Goal: Check status: Check status

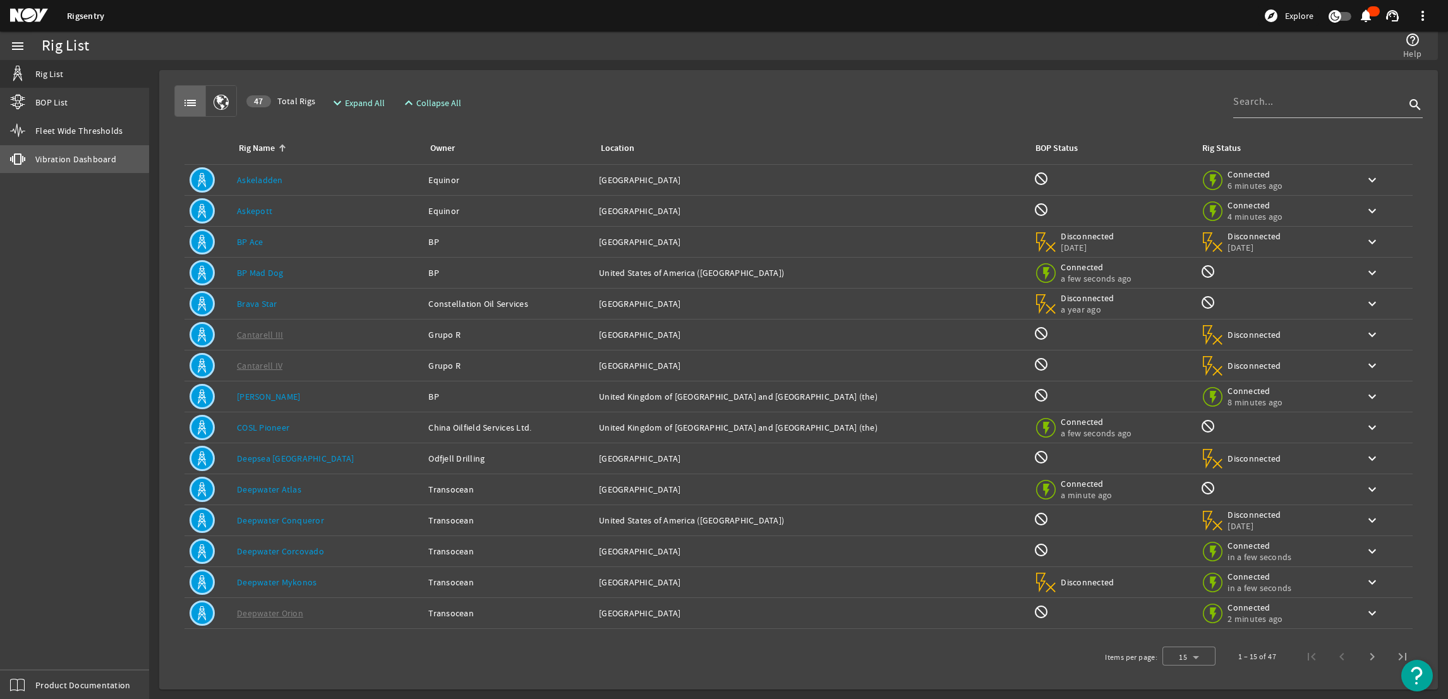
click at [65, 158] on span "Vibration Dashboard" at bounding box center [75, 159] width 81 height 13
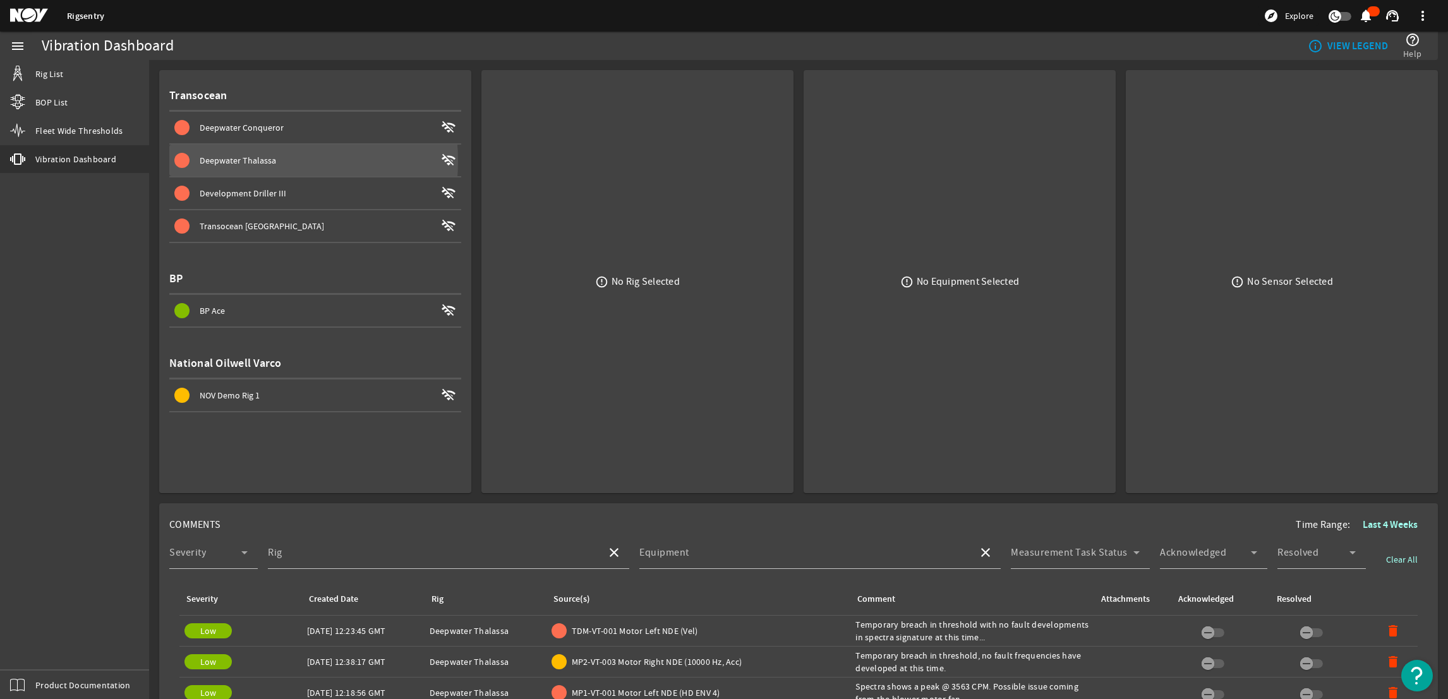
click at [241, 160] on span "Deepwater Thalassa" at bounding box center [238, 160] width 76 height 11
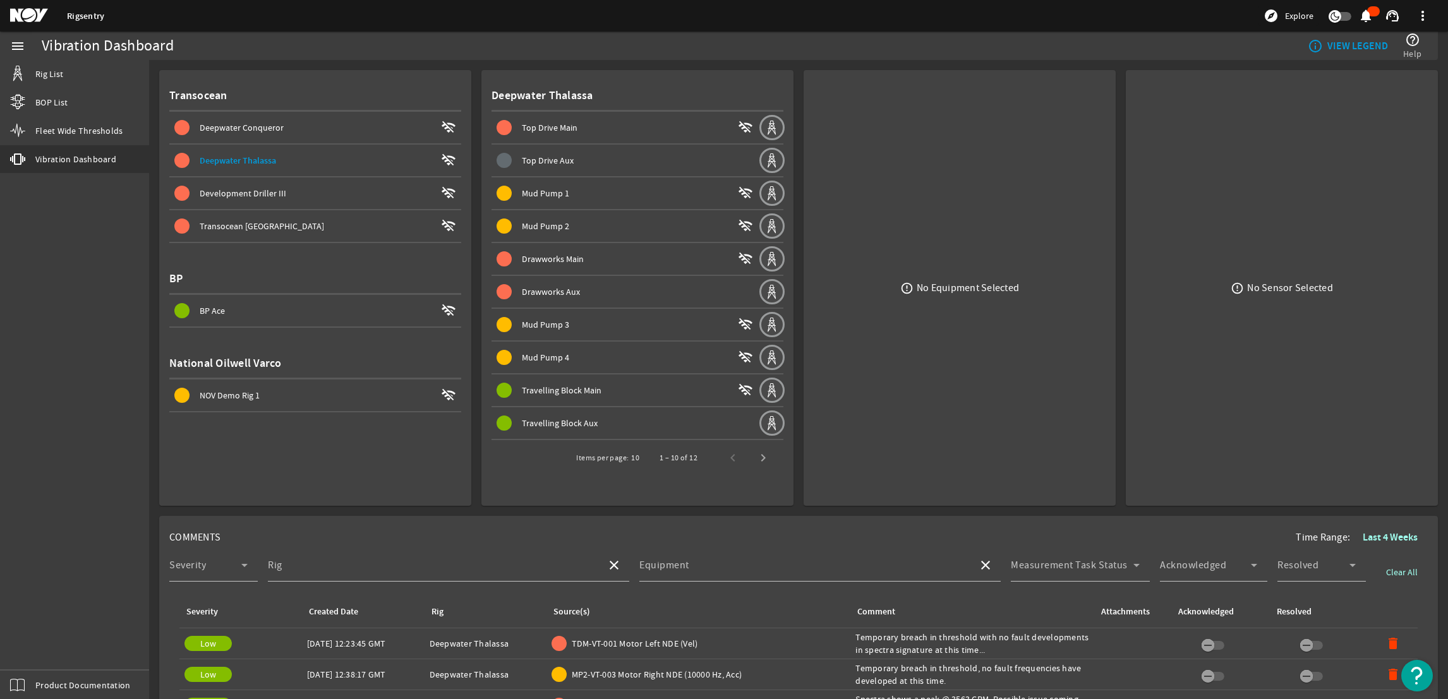
click at [543, 261] on span "Drawworks Main" at bounding box center [553, 258] width 62 height 11
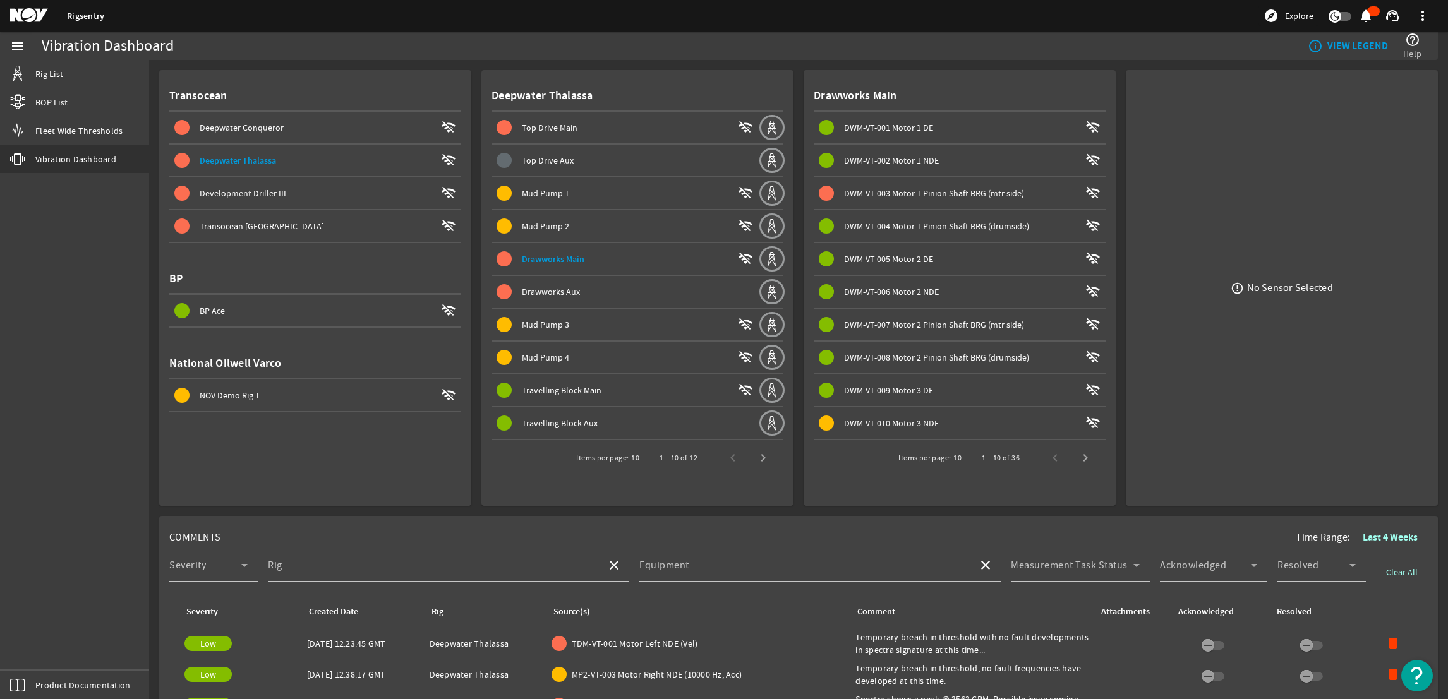
click at [956, 183] on span at bounding box center [959, 193] width 292 height 30
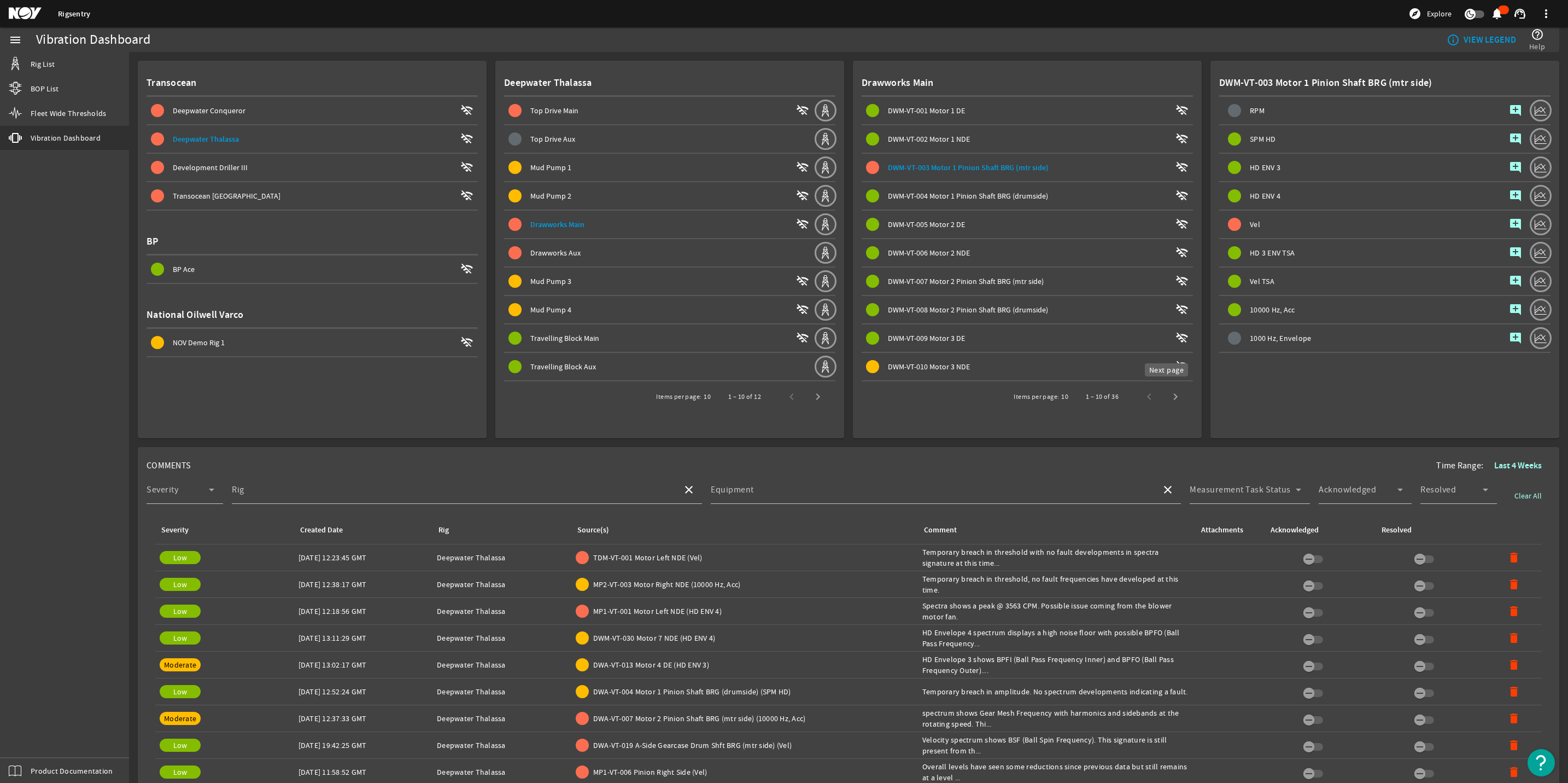
click at [1171, 396] on span "Next page" at bounding box center [1176, 397] width 26 height 26
drag, startPoint x: 1171, startPoint y: 396, endPoint x: 1124, endPoint y: 411, distance: 49.3
click at [1124, 411] on mat-card "Drawworks Main DWM-VT-011 Motor 3 Pinion Shaft BRG (mtr side) wifi_off DWM-VT-0…" at bounding box center [1027, 249] width 349 height 378
click at [1163, 390] on span "Next page" at bounding box center [1176, 397] width 26 height 26
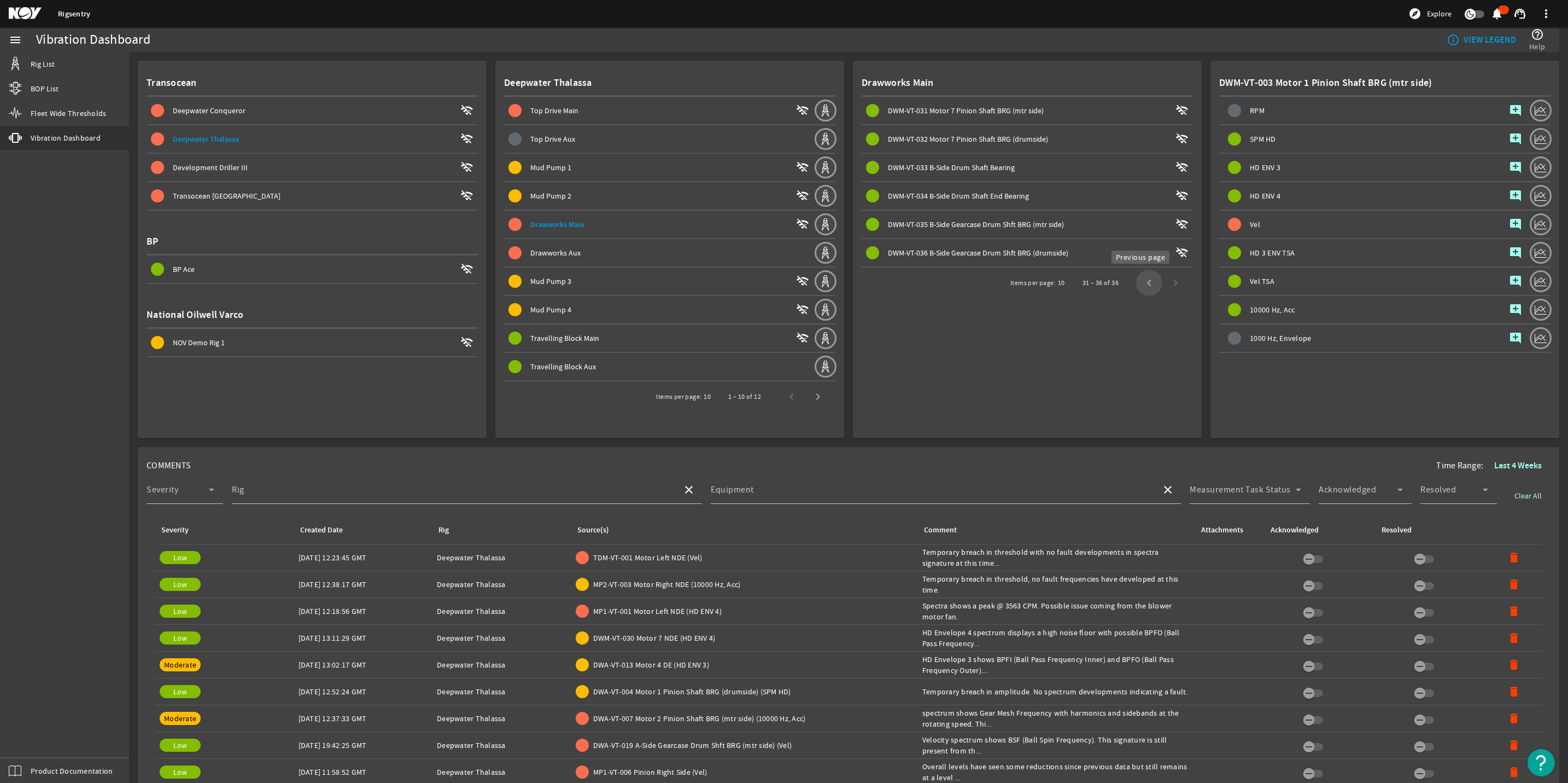
click at [1140, 280] on span "Previous page" at bounding box center [1149, 282] width 26 height 26
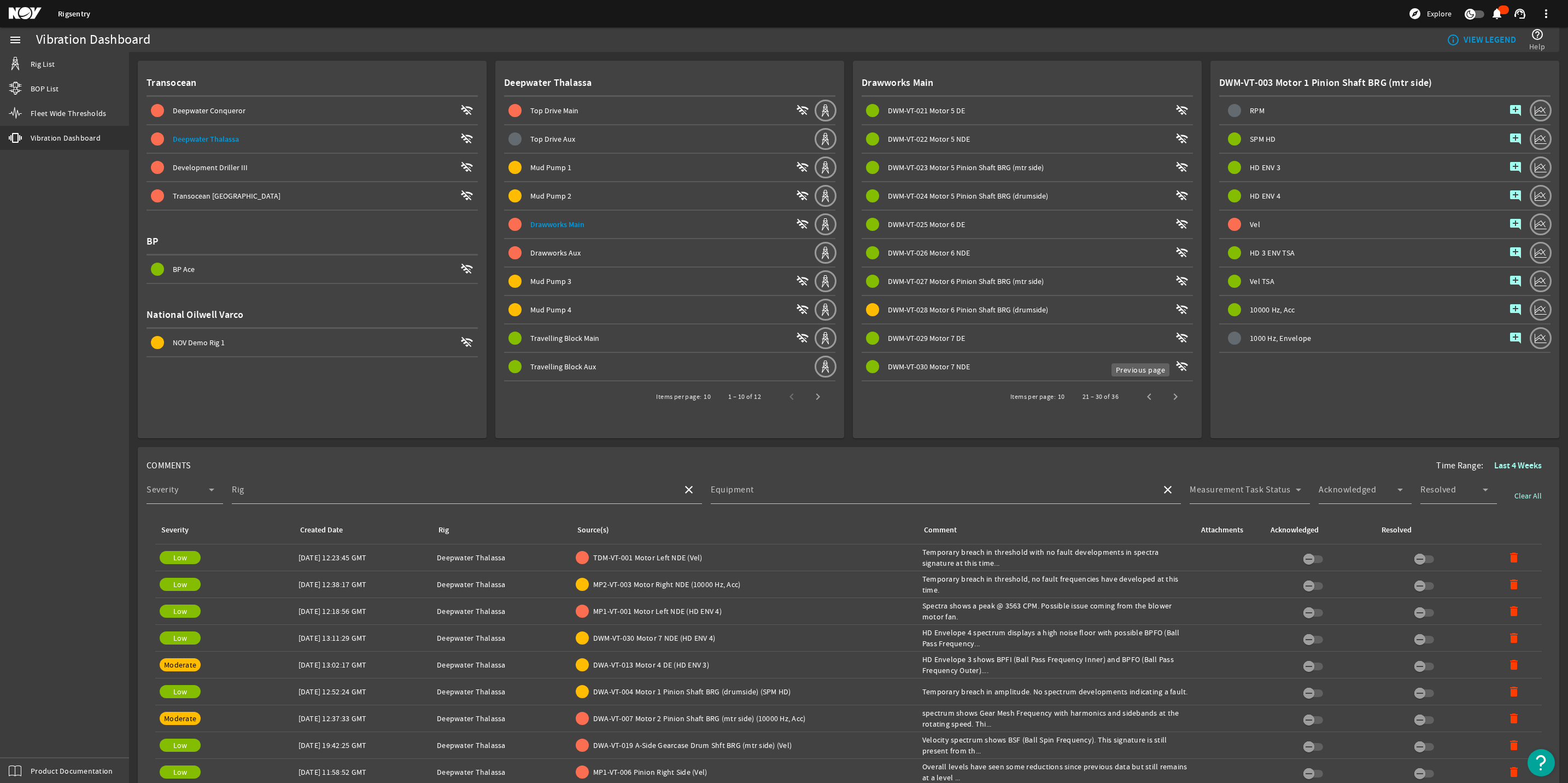
click at [1142, 396] on span "Previous page" at bounding box center [1149, 397] width 26 height 26
click at [905, 305] on span "DWM-VT-018 Motor 4 NDE" at bounding box center [929, 309] width 82 height 10
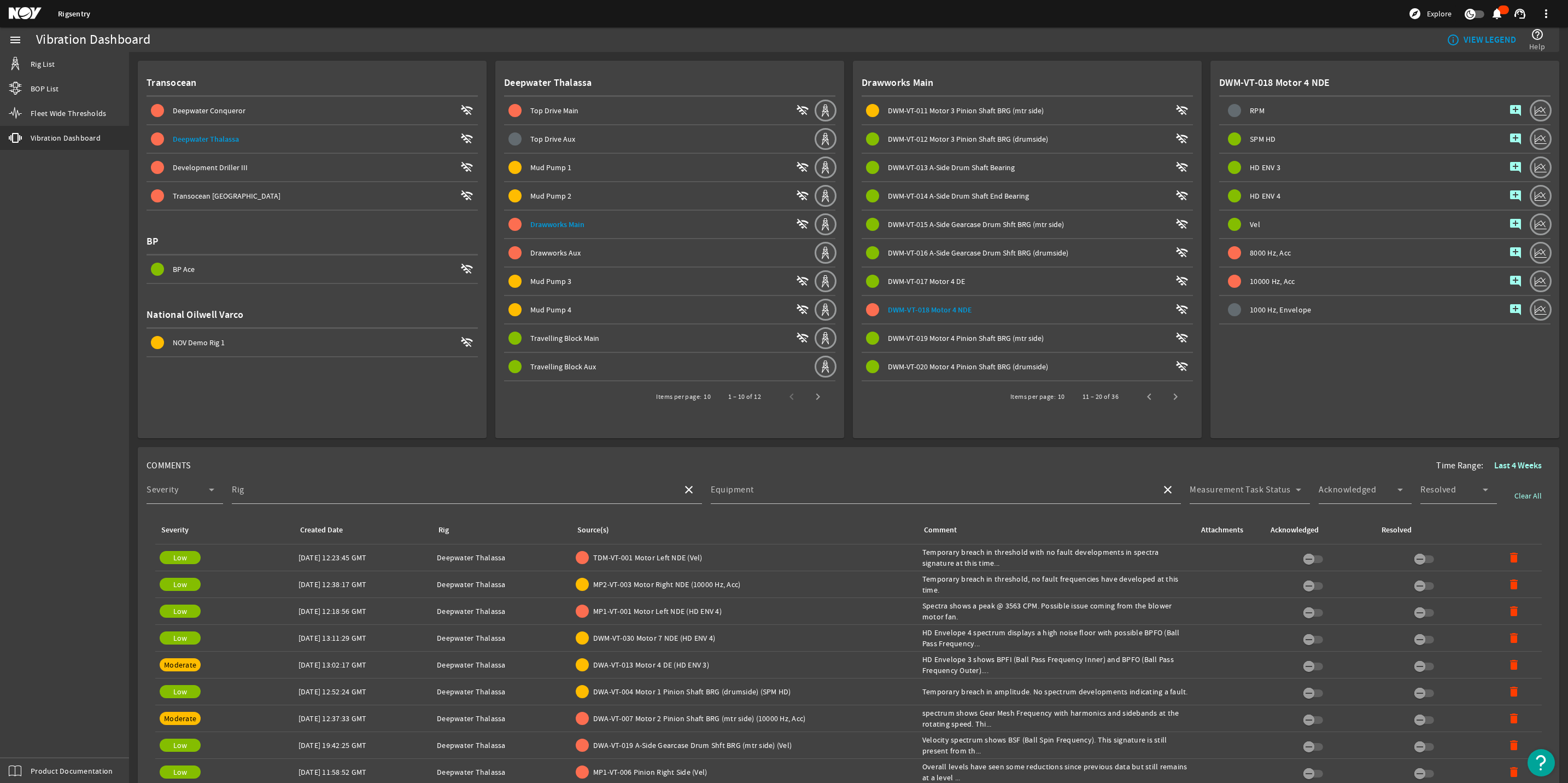
click at [682, 165] on div "Mud Pump 1" at bounding box center [661, 167] width 261 height 11
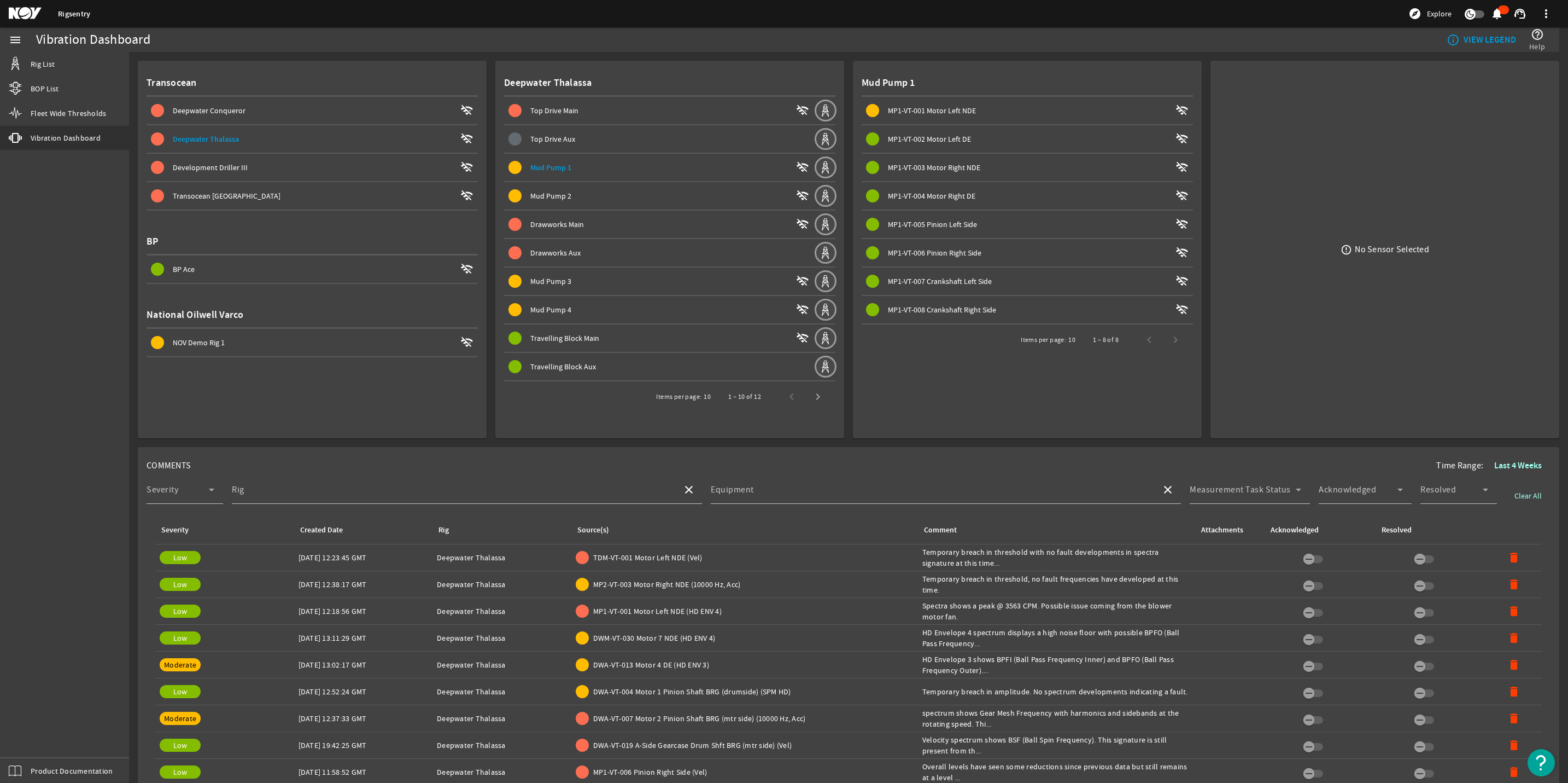
click at [632, 247] on div "Drawworks Aux" at bounding box center [672, 252] width 283 height 11
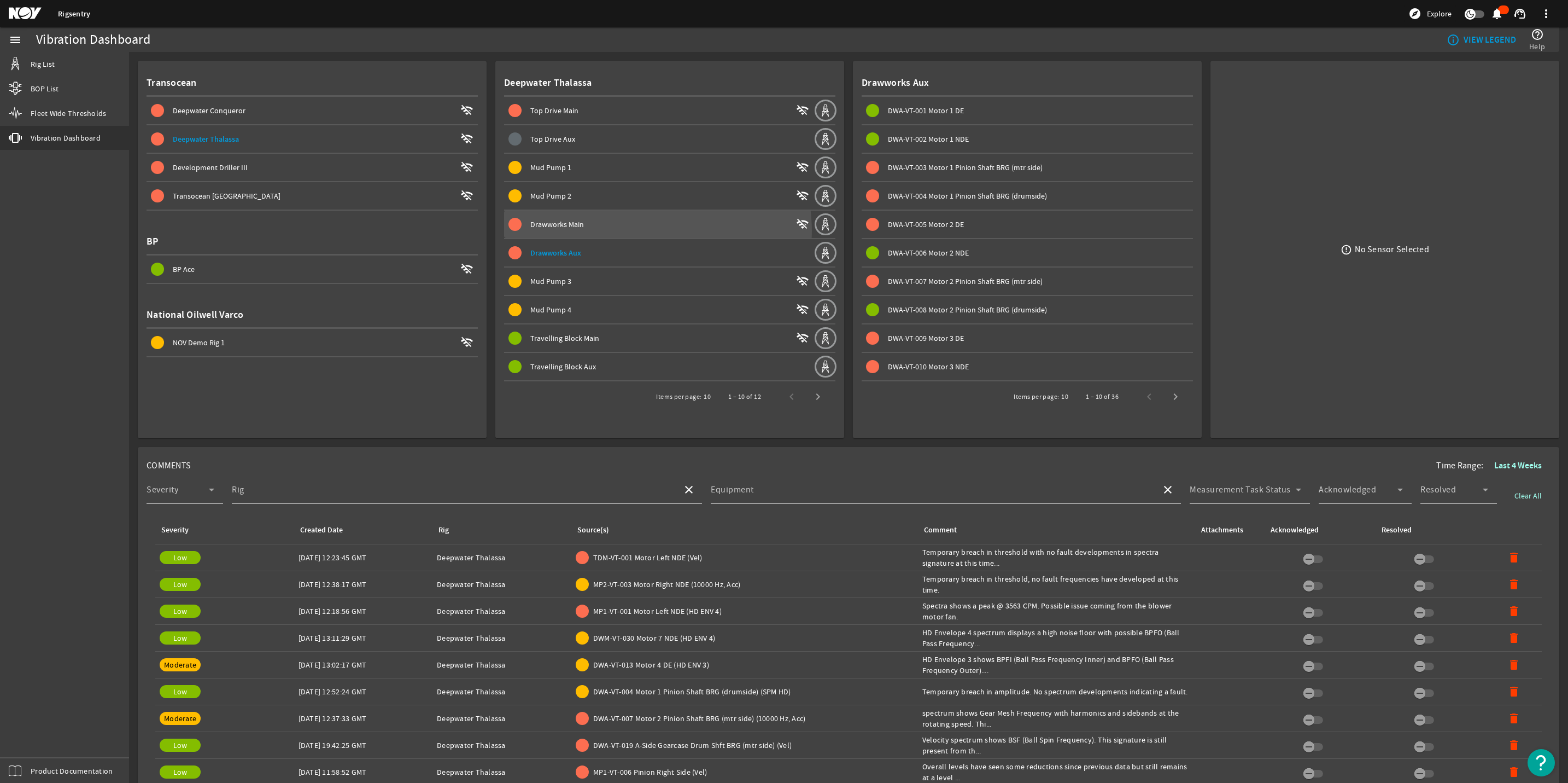
click at [647, 230] on span at bounding box center [658, 224] width 309 height 26
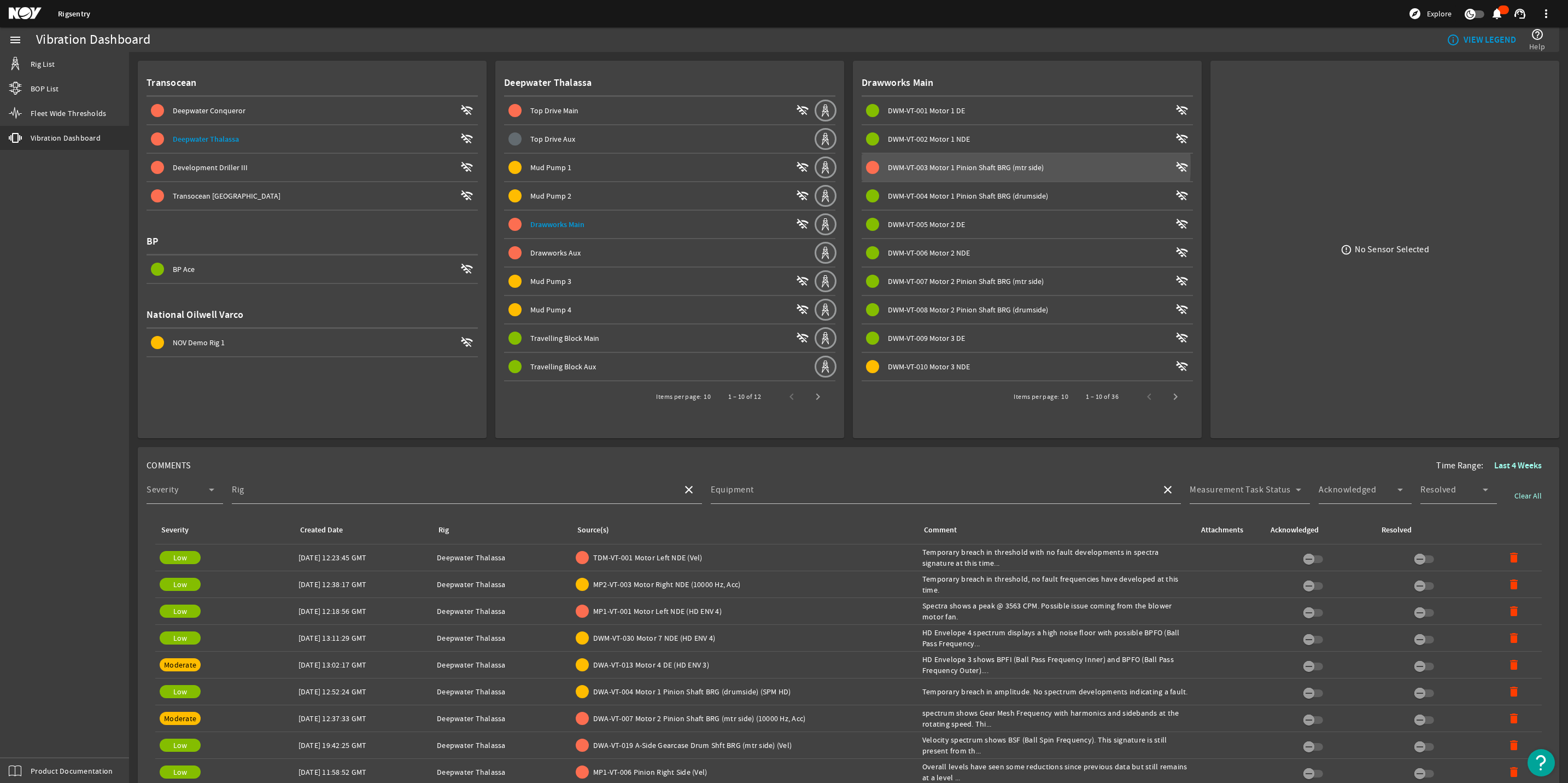
click at [1010, 165] on span "DWM-VT-003 Motor 1 Pinion Shaft BRG (mtr side)" at bounding box center [966, 167] width 156 height 10
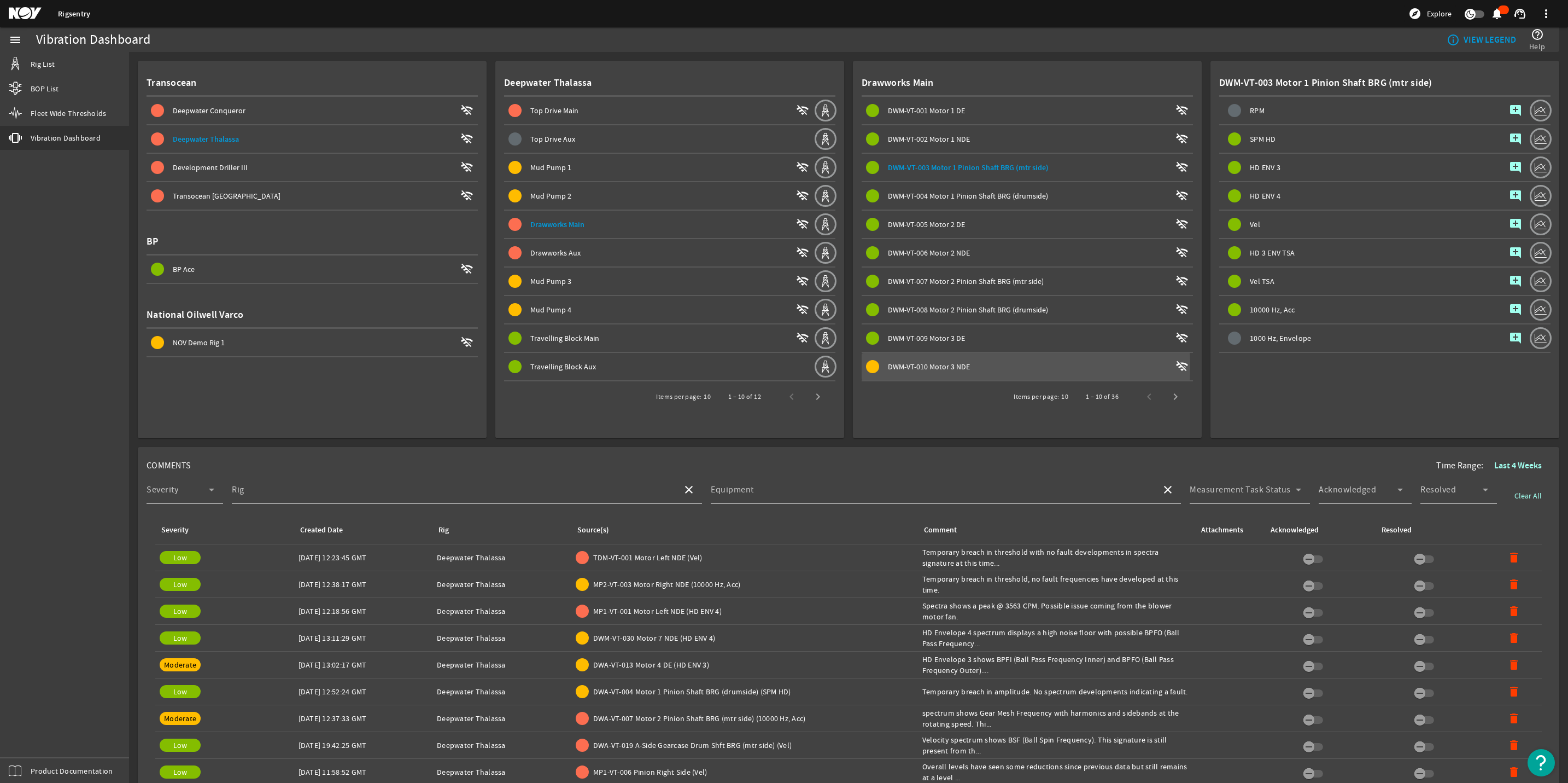
click at [951, 365] on span "DWM-VT-010 Motor 3 NDE" at bounding box center [929, 366] width 82 height 10
click at [418, 392] on mat-card "Transocean Deepwater Conqueror wifi_off Deepwater Thalassa wifi_off Development…" at bounding box center [312, 249] width 349 height 378
click at [1165, 389] on span "Next page" at bounding box center [1176, 397] width 26 height 26
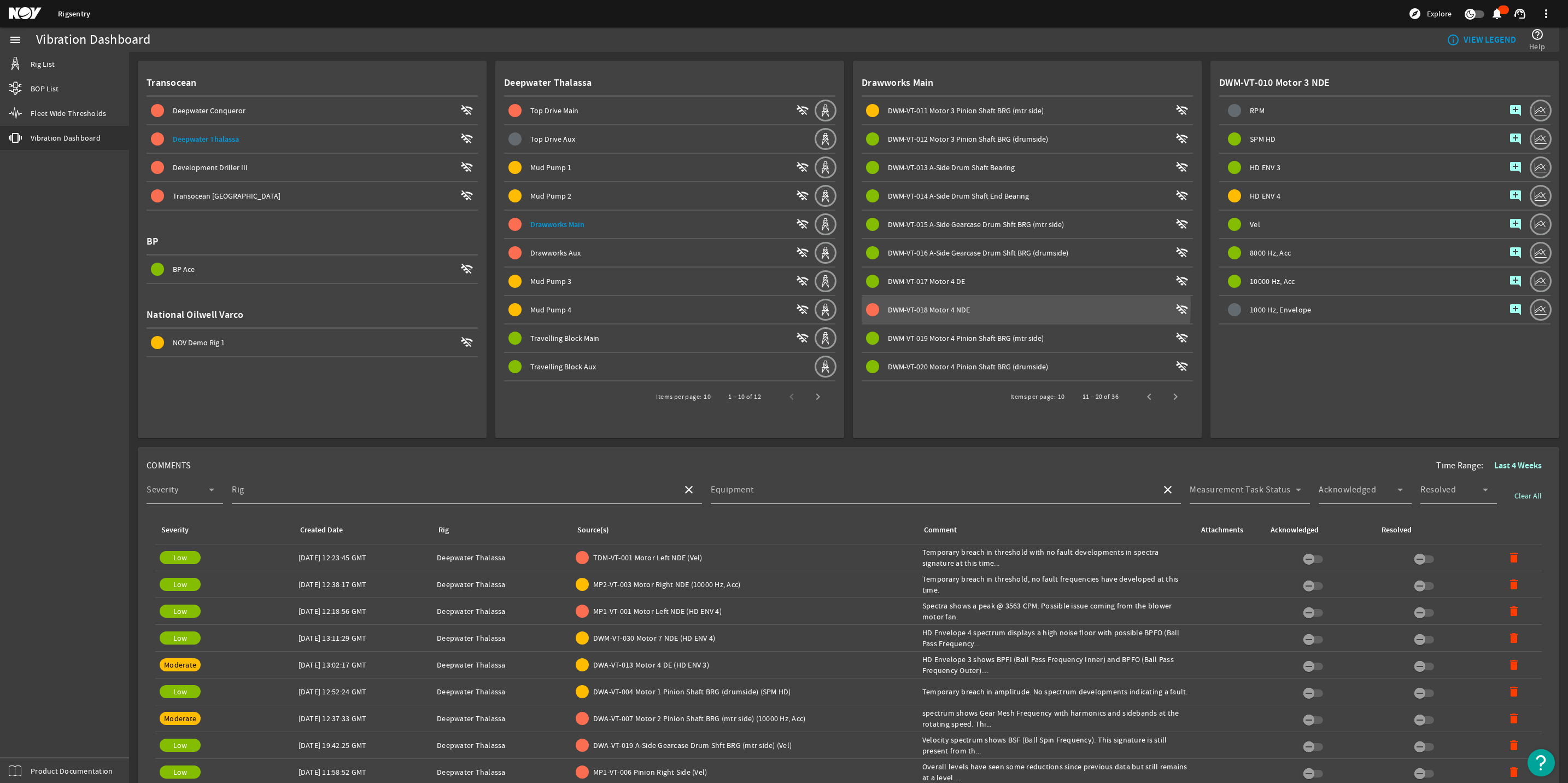
click at [928, 305] on span "DWM-VT-018 Motor 4 NDE" at bounding box center [929, 309] width 82 height 10
click at [919, 121] on span at bounding box center [1027, 110] width 332 height 26
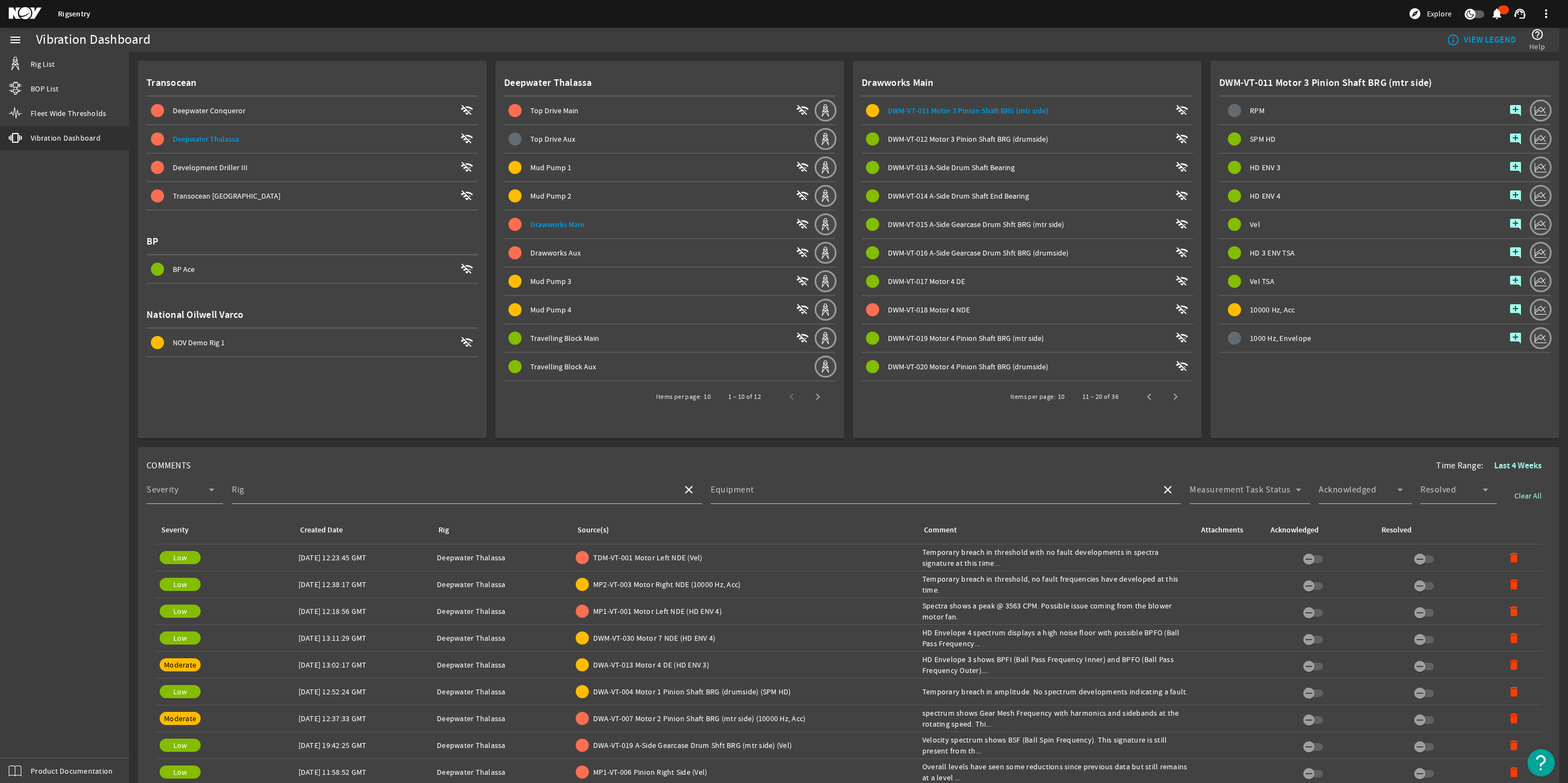
click at [1253, 312] on div "10000 Hz, Acc" at bounding box center [1360, 310] width 283 height 28
click at [946, 305] on span "DWM-VT-018 Motor 4 NDE" at bounding box center [929, 309] width 82 height 10
click at [1175, 400] on span "Next page" at bounding box center [1176, 397] width 26 height 26
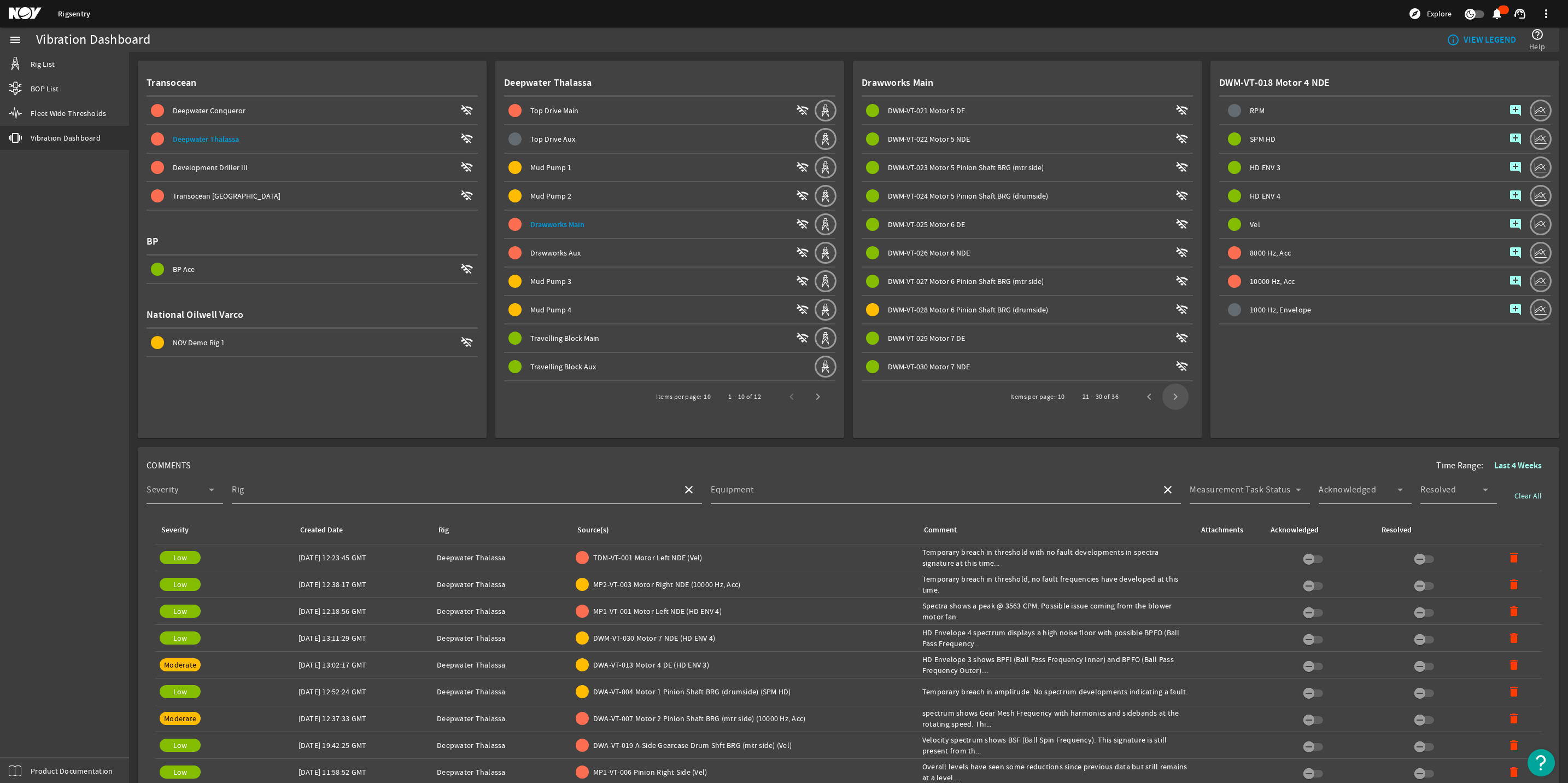
click at [1171, 398] on span "Next page" at bounding box center [1176, 397] width 26 height 26
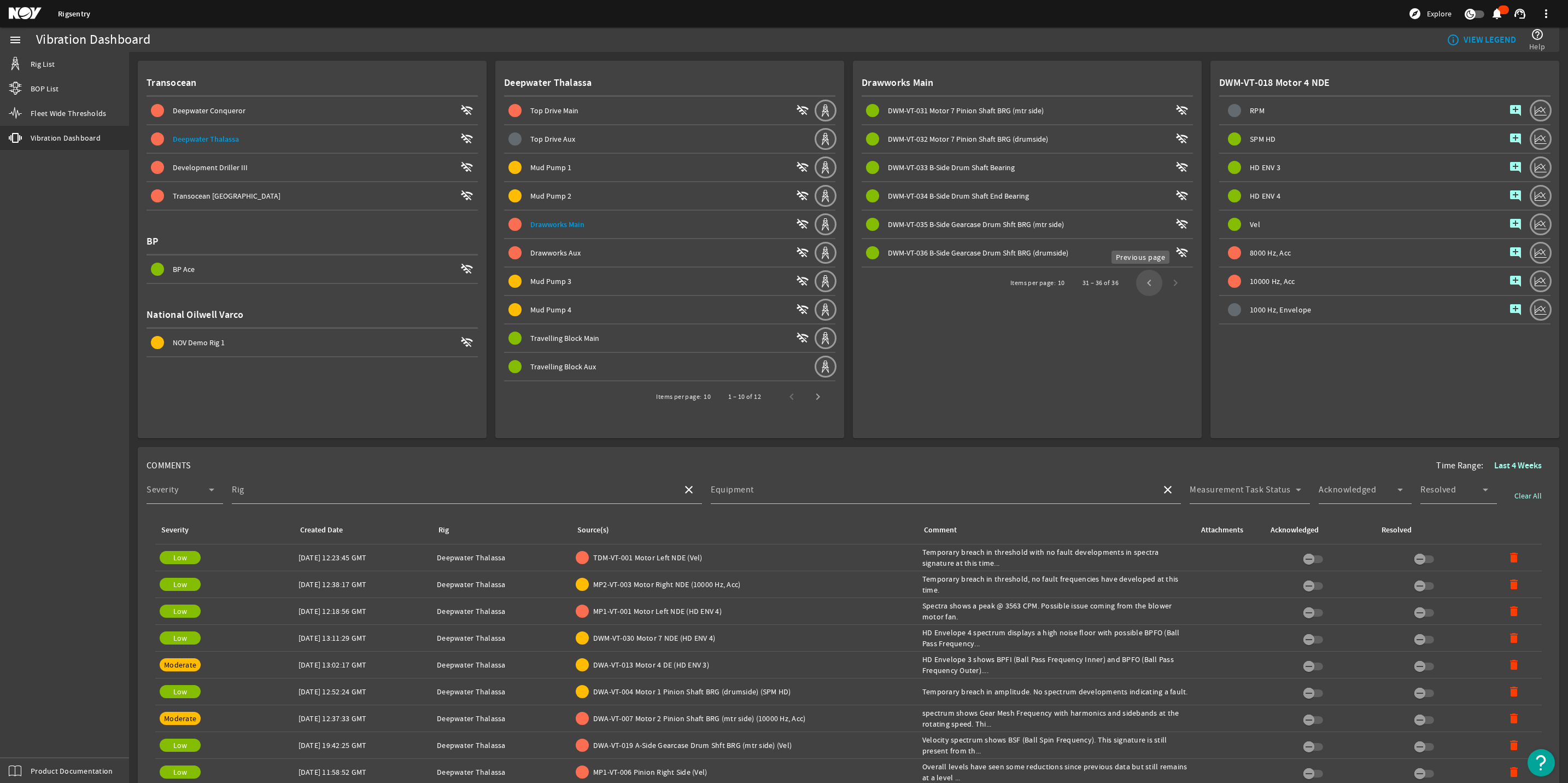
click at [1144, 288] on span "Previous page" at bounding box center [1149, 282] width 26 height 26
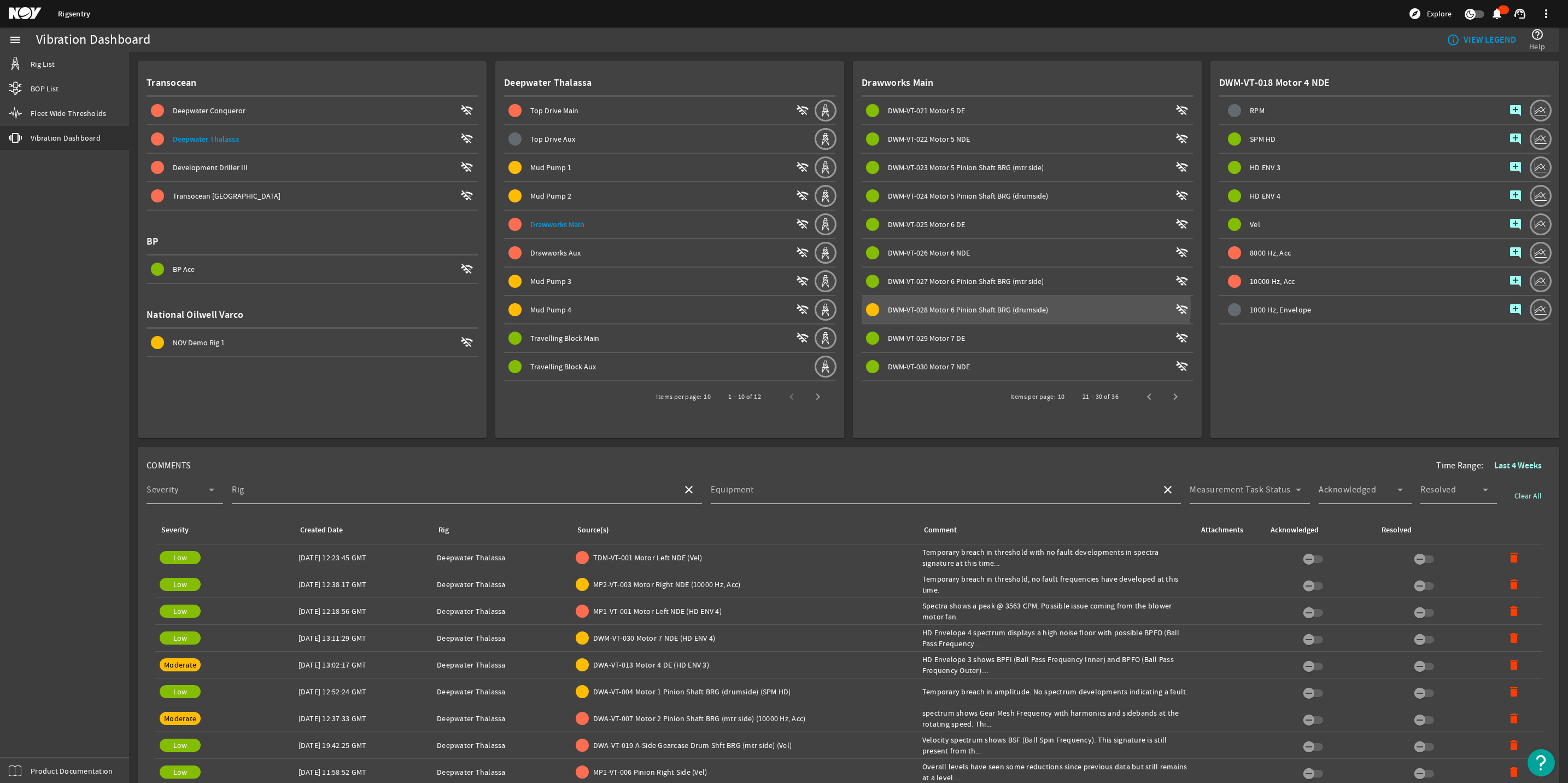
click at [990, 305] on span "DWM-VT-028 Motor 6 Pinion Shaft BRG (drumside)" at bounding box center [968, 309] width 160 height 10
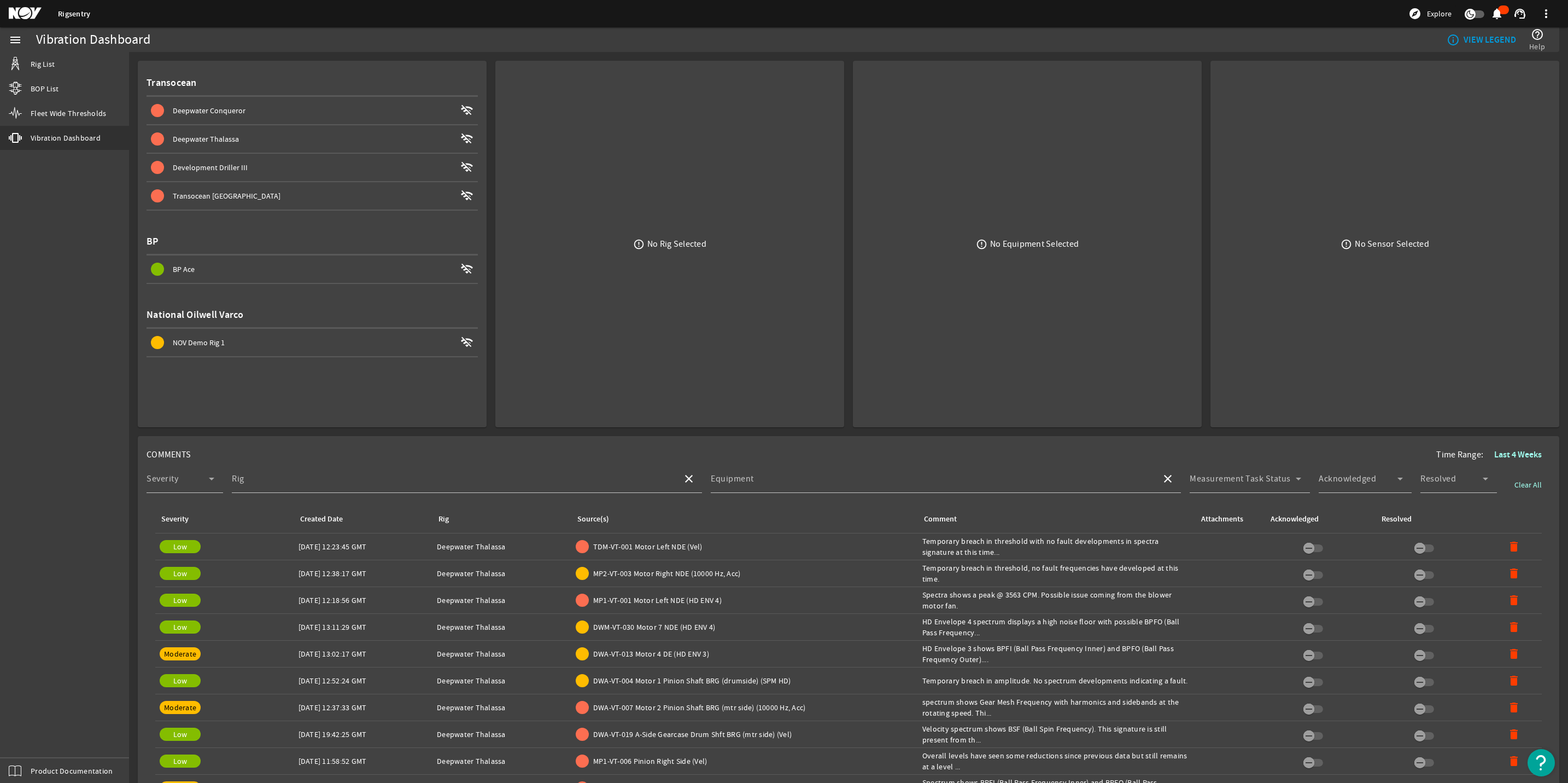
click at [238, 143] on div "Deepwater Thalassa" at bounding box center [314, 139] width 283 height 11
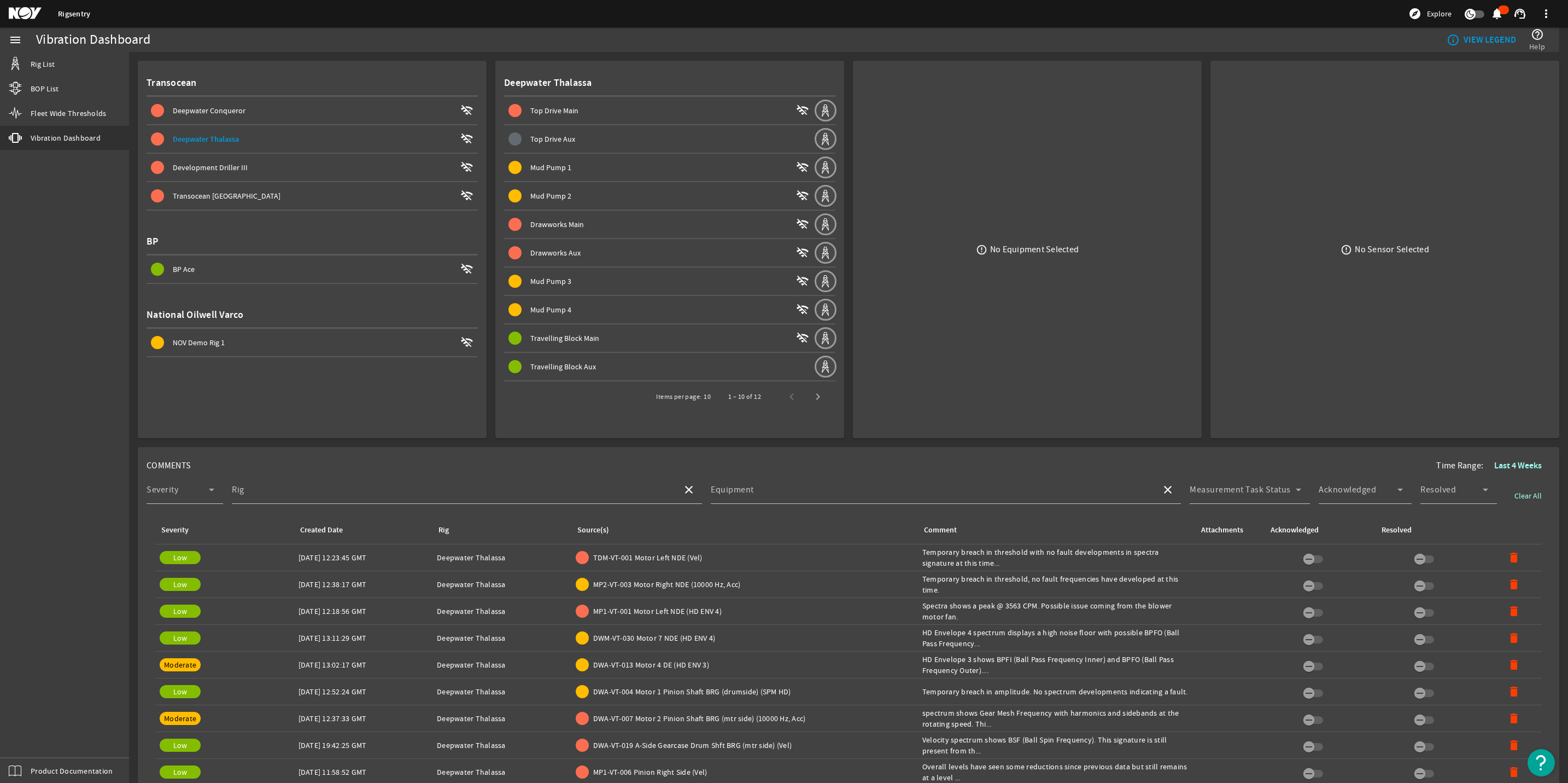
click at [552, 226] on span "Drawworks Main" at bounding box center [558, 223] width 54 height 10
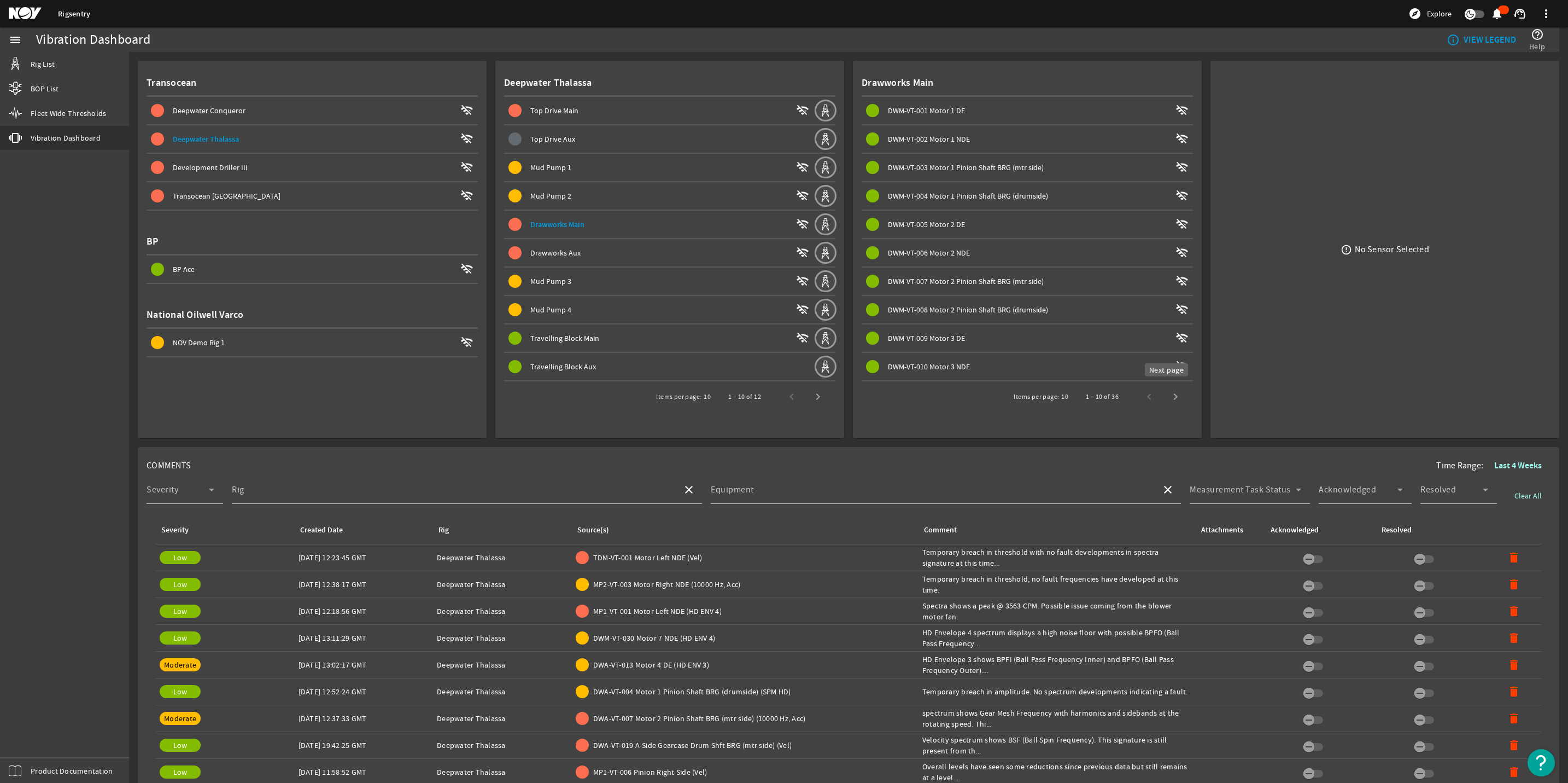
click at [1165, 392] on span "Next page" at bounding box center [1176, 397] width 26 height 26
click at [1173, 394] on span "Next page" at bounding box center [1176, 397] width 26 height 26
click at [1171, 396] on span "Next page" at bounding box center [1176, 397] width 26 height 26
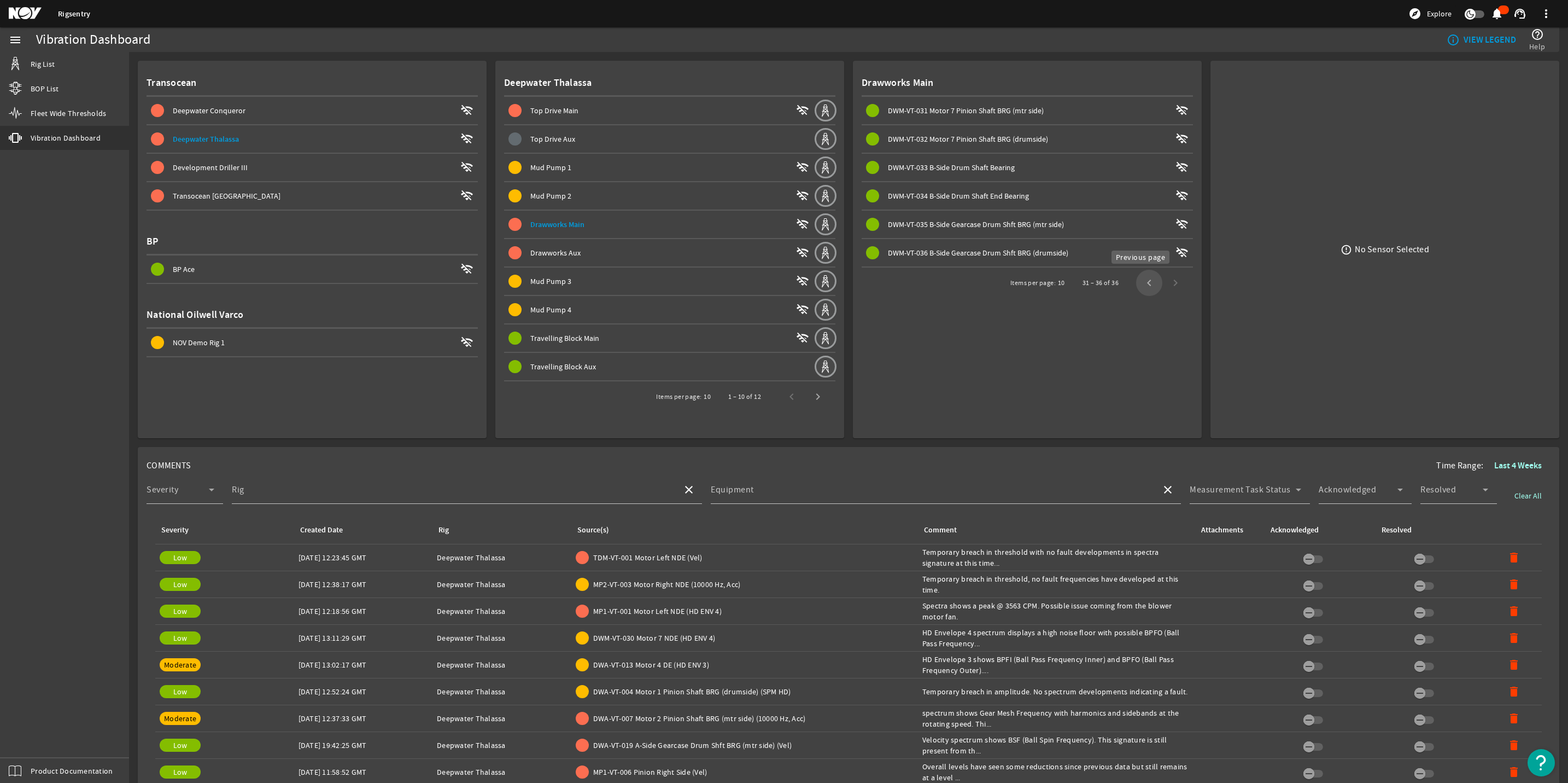
click at [1142, 279] on span "Previous page" at bounding box center [1149, 282] width 26 height 26
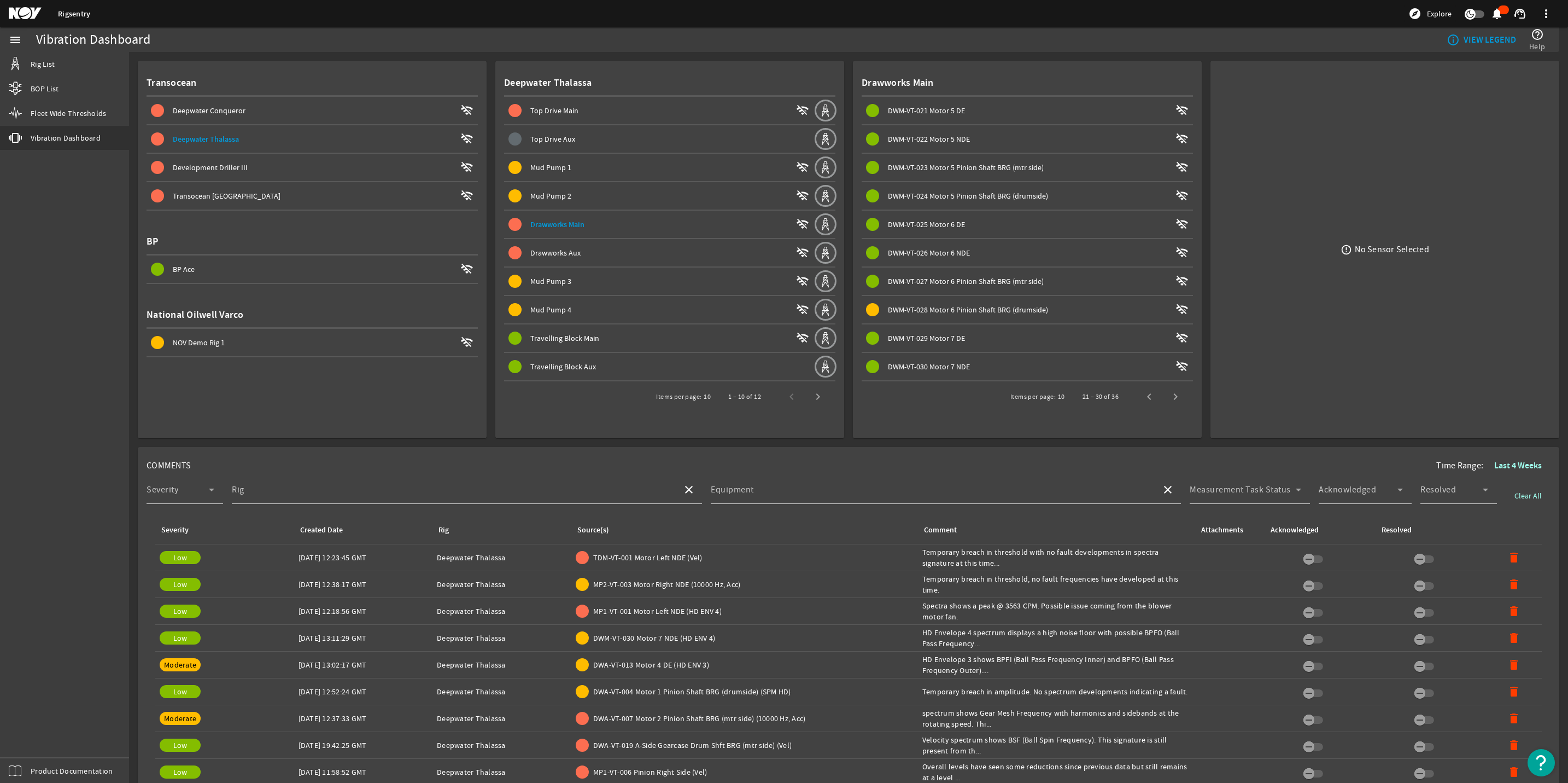
click at [990, 299] on span at bounding box center [1027, 309] width 332 height 26
